Goal: Transaction & Acquisition: Purchase product/service

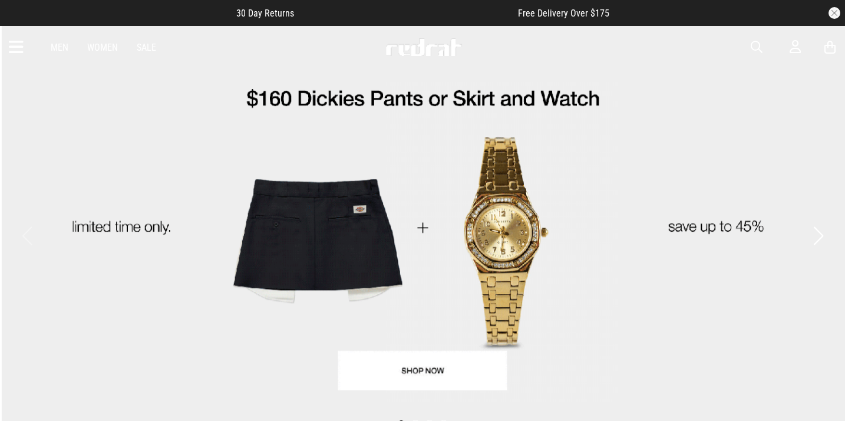
click at [755, 55] on div "Men Women Sale Sign in New Back Footwear Back Mens Back Womens Back Youth & Kid…" at bounding box center [422, 47] width 845 height 42
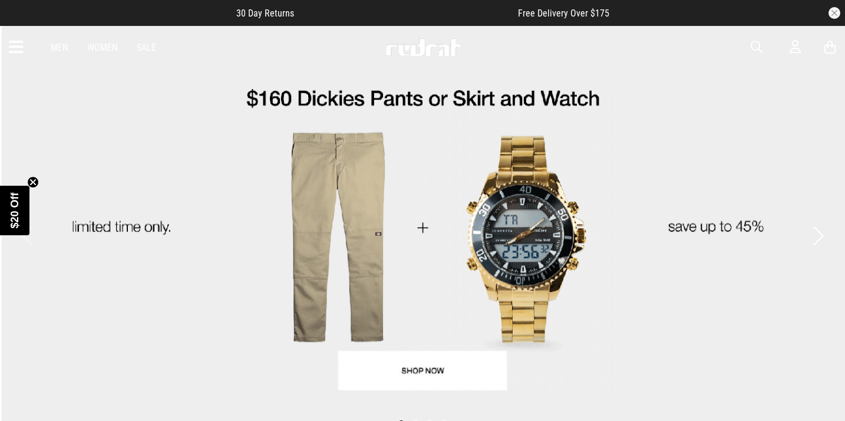
click at [756, 47] on span "button" at bounding box center [757, 47] width 12 height 14
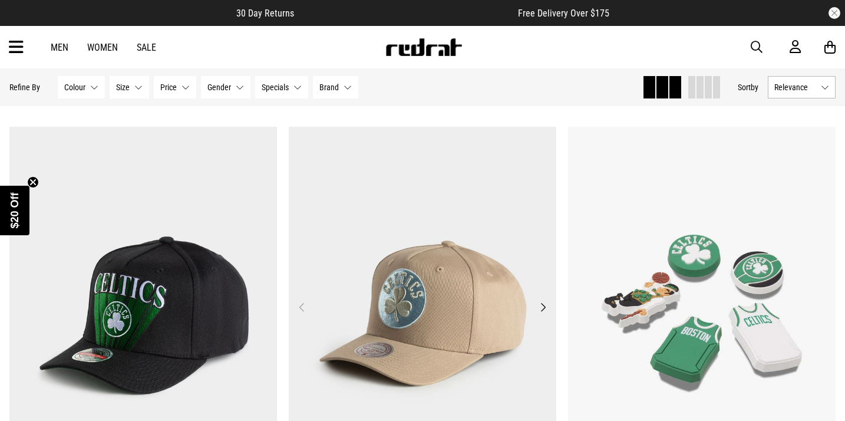
scroll to position [1430, 0]
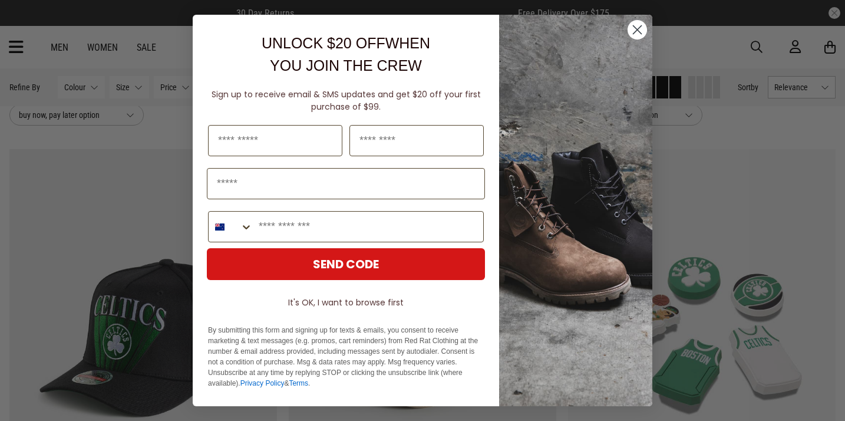
click at [641, 24] on circle "Close dialog" at bounding box center [637, 29] width 19 height 19
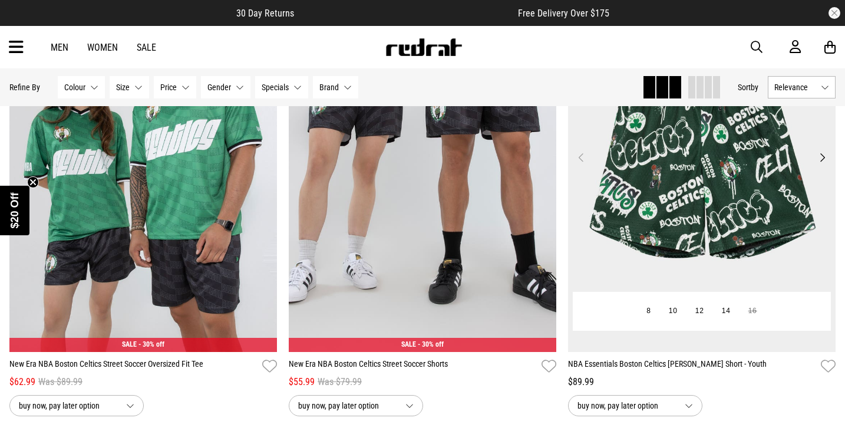
scroll to position [675, 0]
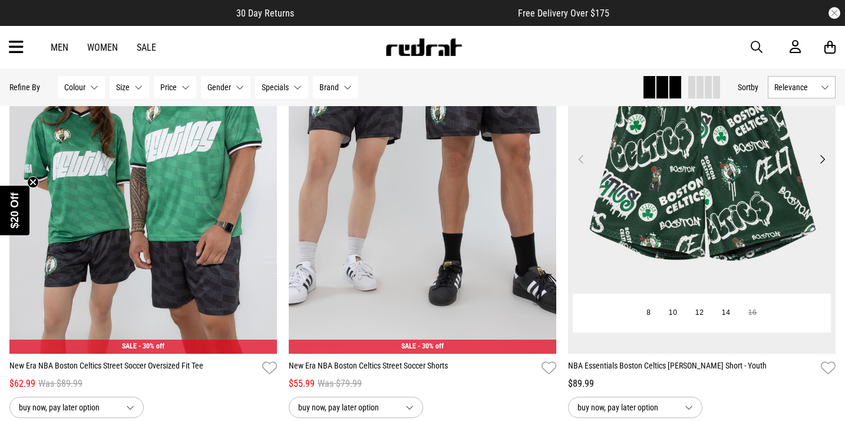
click at [824, 162] on button "Next" at bounding box center [822, 159] width 15 height 14
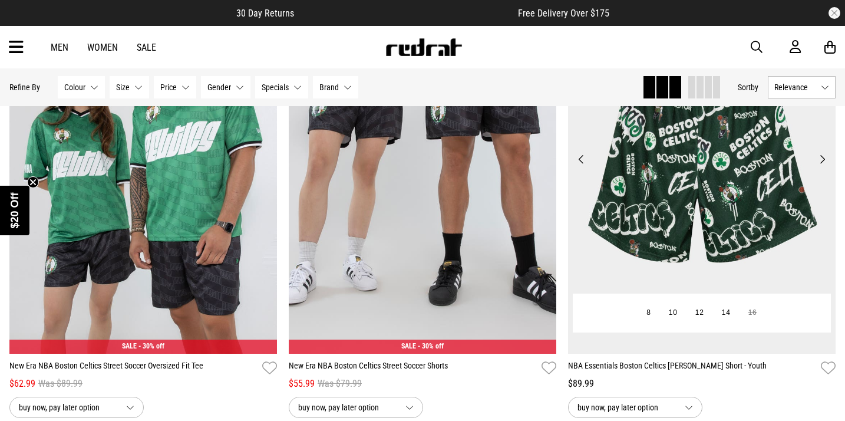
click at [824, 162] on button "Next" at bounding box center [822, 159] width 15 height 14
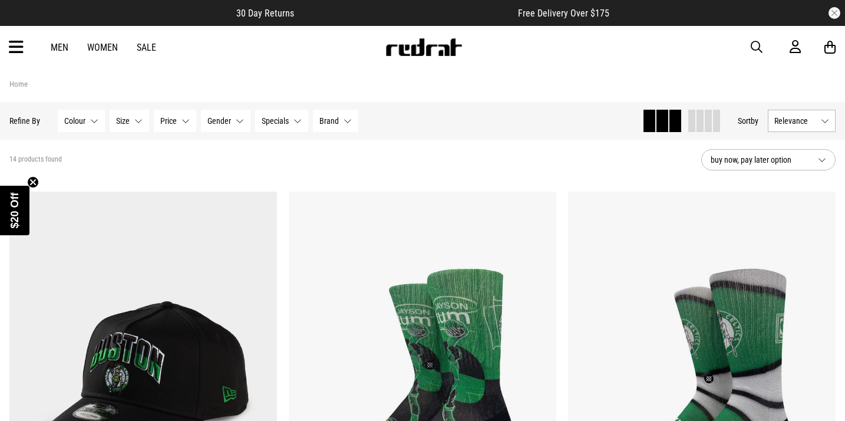
scroll to position [-2, 0]
